Goal: Find specific page/section: Find specific page/section

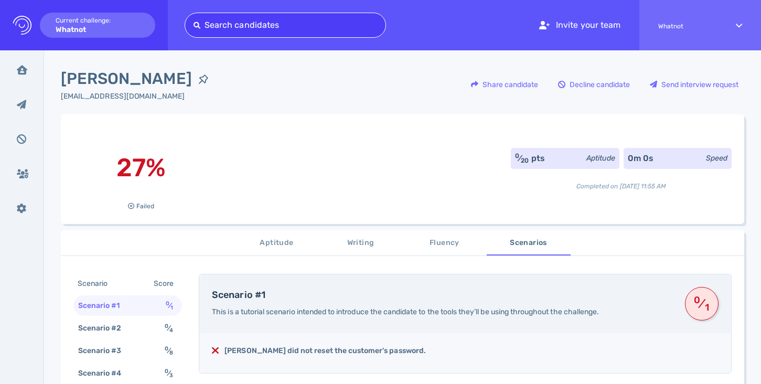
click at [297, 29] on div at bounding box center [284, 25] width 183 height 15
type input "[EMAIL_ADDRESS][DOMAIN_NAME]"
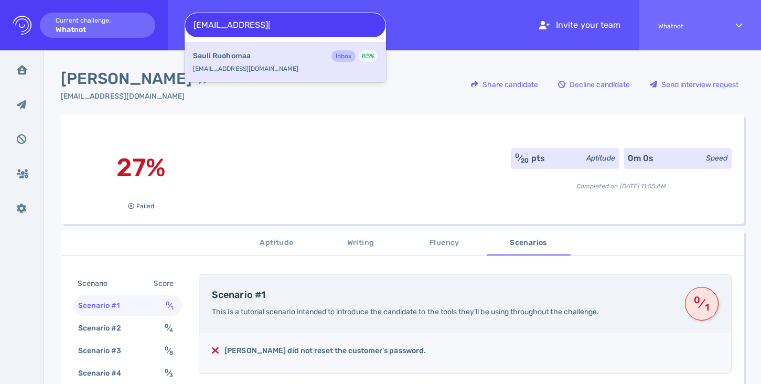
click at [275, 56] on div "[PERSON_NAME] Inbox 85 %" at bounding box center [285, 57] width 185 height 14
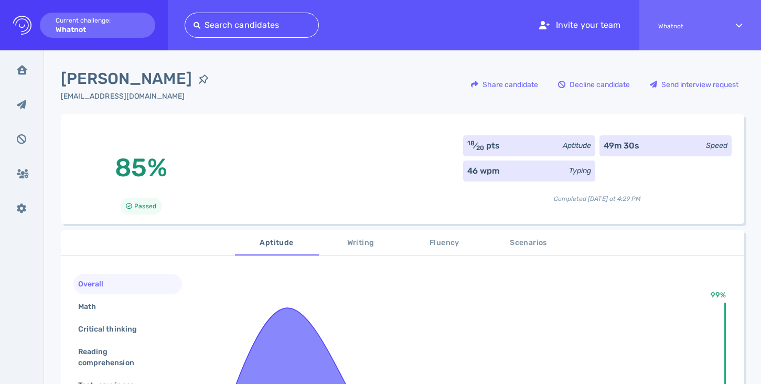
click at [113, 96] on div "[EMAIL_ADDRESS][DOMAIN_NAME]" at bounding box center [138, 96] width 154 height 11
